Goal: Transaction & Acquisition: Purchase product/service

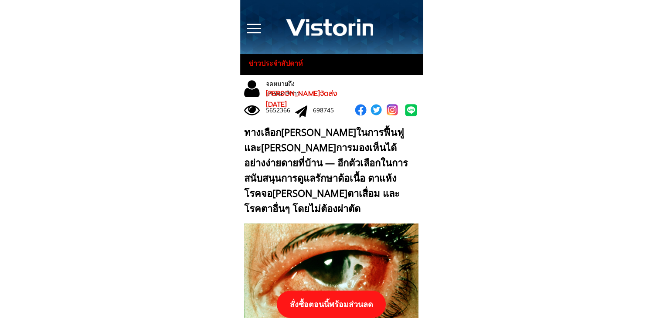
click at [348, 295] on p "สั่งซื้อตอนนี้พร้อมส่วนลด" at bounding box center [331, 304] width 109 height 27
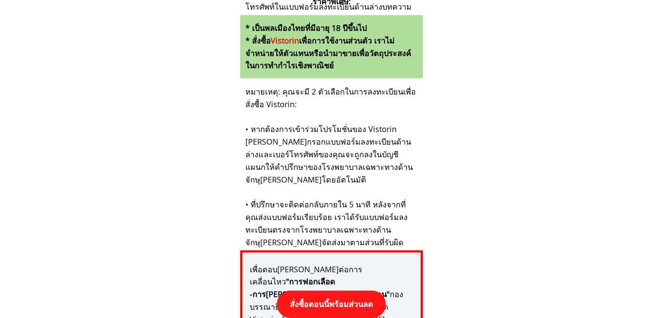
scroll to position [9056, 0]
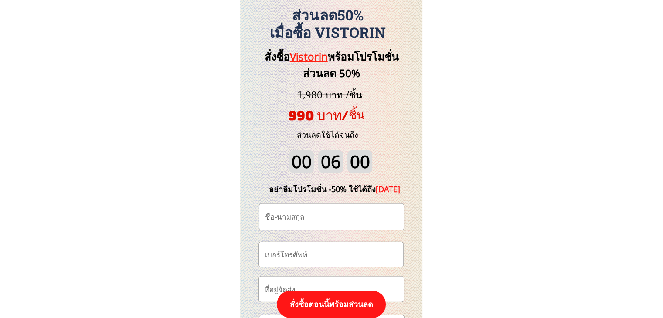
click at [351, 251] on input "tel" at bounding box center [331, 254] width 137 height 25
paste input "0650894732"
type input "0650894732"
click at [324, 219] on input "text" at bounding box center [331, 217] width 137 height 26
paste input "[PERSON_NAME]"
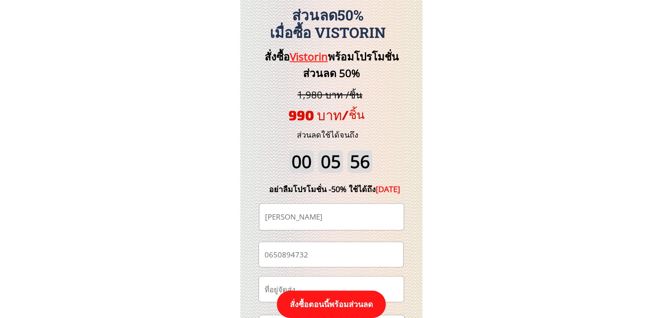
scroll to position [9187, 0]
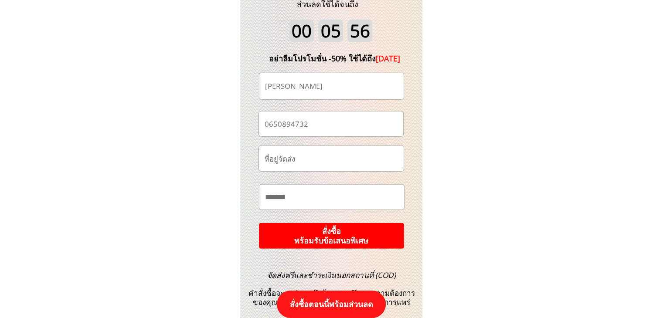
type input "[PERSON_NAME]"
click at [341, 237] on p "สั่งซื้อ พร้อมรับข้อเสนอพิเศษ" at bounding box center [332, 236] width 146 height 26
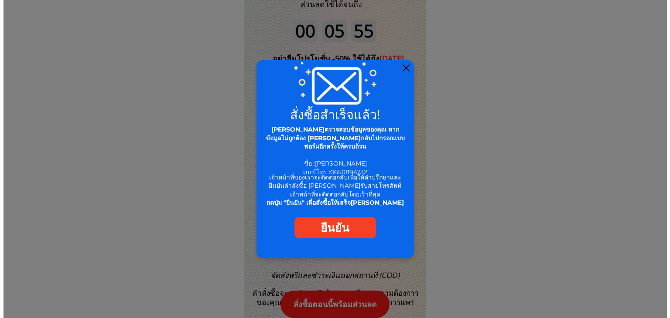
scroll to position [0, 0]
